Goal: Task Accomplishment & Management: Manage account settings

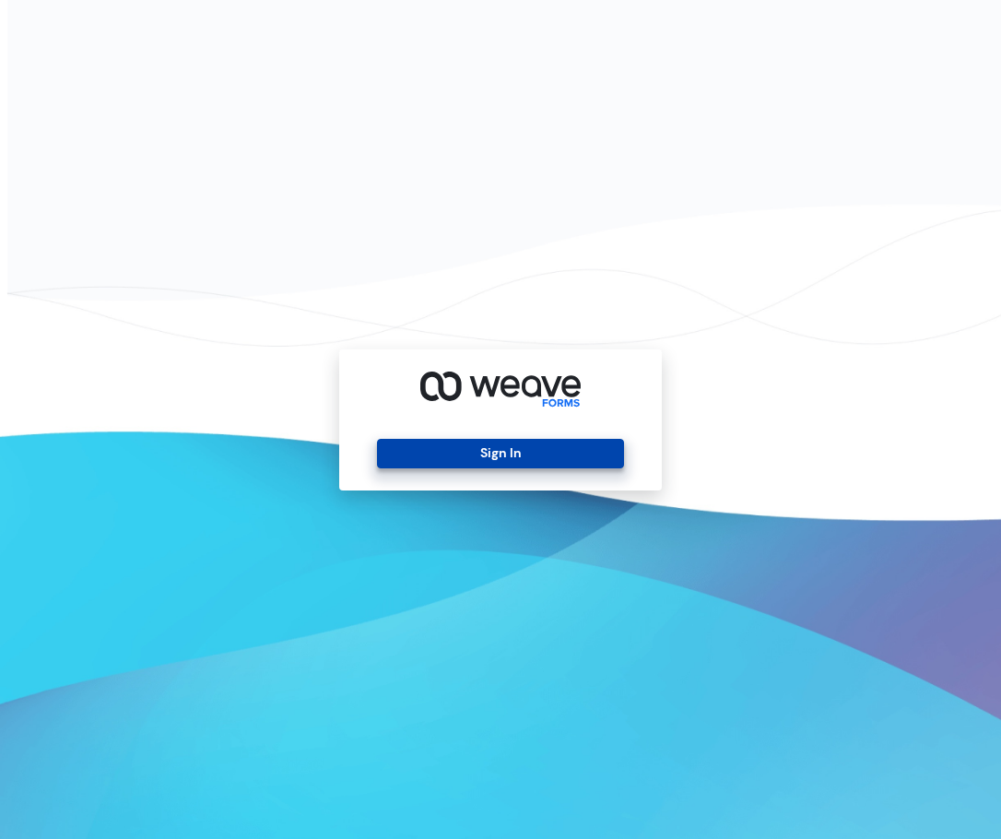
click at [496, 452] on button "Sign In" at bounding box center [500, 454] width 246 height 30
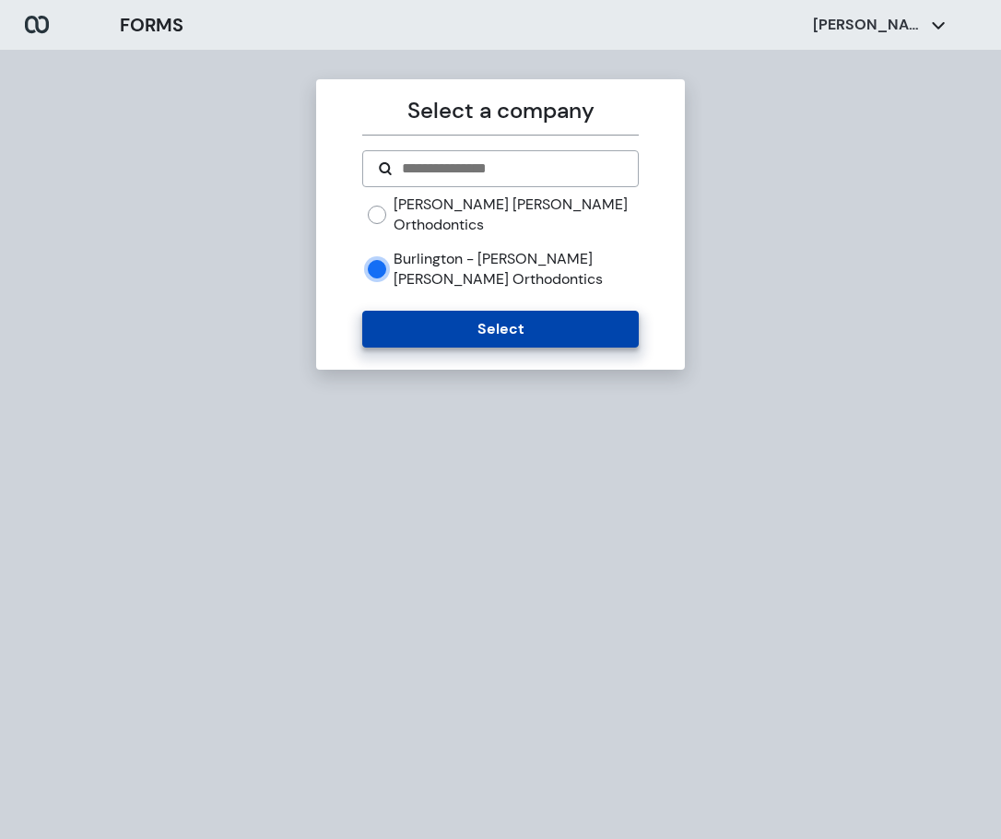
click at [488, 325] on button "Select" at bounding box center [500, 329] width 276 height 37
